Goal: Use online tool/utility: Utilize a website feature to perform a specific function

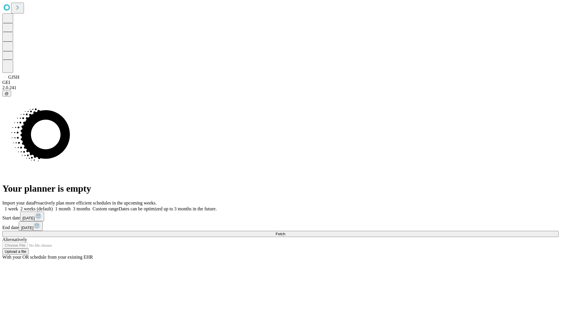
click at [285, 231] on span "Fetch" at bounding box center [281, 233] width 10 height 4
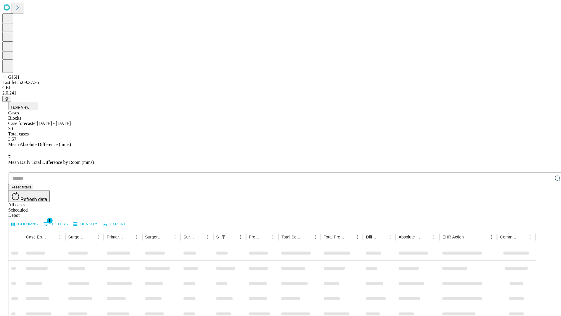
click at [29, 105] on span "Table View" at bounding box center [20, 107] width 19 height 4
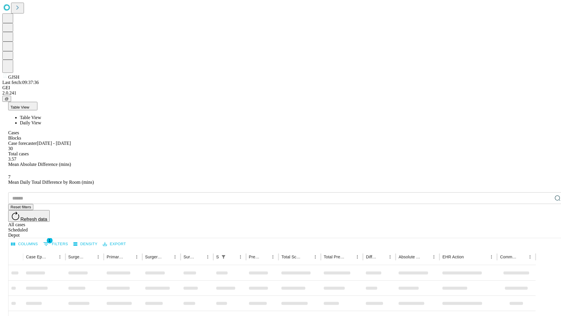
click at [41, 120] on span "Daily View" at bounding box center [30, 122] width 21 height 5
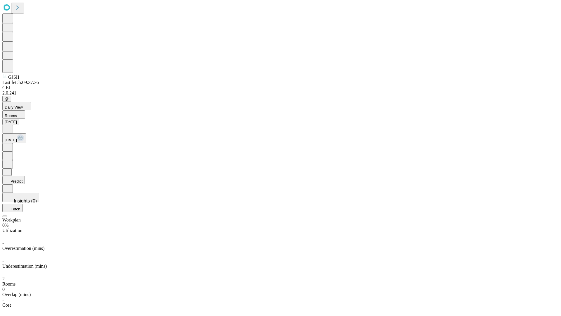
click at [25, 176] on button "Predict" at bounding box center [13, 180] width 22 height 8
